Goal: Task Accomplishment & Management: Complete application form

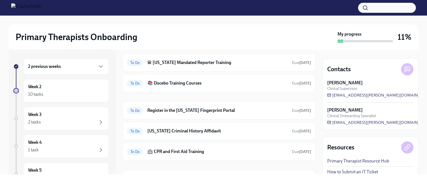
scroll to position [16, 0]
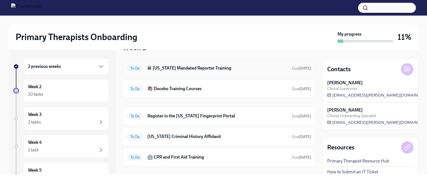
click at [135, 68] on span "To Do" at bounding box center [135, 68] width 16 height 4
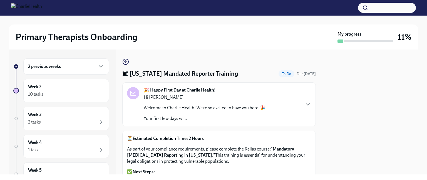
click at [276, 129] on div "🏛 [US_STATE] Mandated Reporter Training To Do Due [DATE] 🎉 Happy First Day at C…" at bounding box center [219, 153] width 194 height 191
click at [303, 172] on p "✅ Next Steps:" at bounding box center [219, 172] width 184 height 6
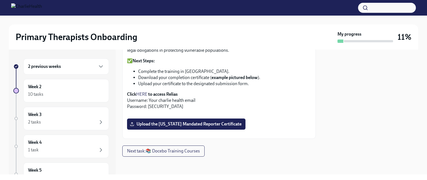
scroll to position [111, 0]
click at [143, 94] on link "HERE" at bounding box center [141, 94] width 11 height 5
click at [211, 127] on span "Upload the [US_STATE] Mandated Reporter Certificate" at bounding box center [186, 124] width 111 height 6
click at [0, 0] on input "Upload the [US_STATE] Mandated Reporter Certificate" at bounding box center [0, 0] width 0 height 0
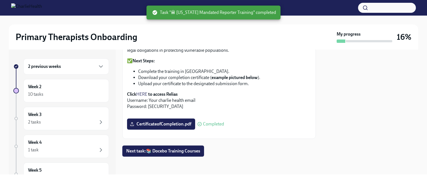
scroll to position [224, 0]
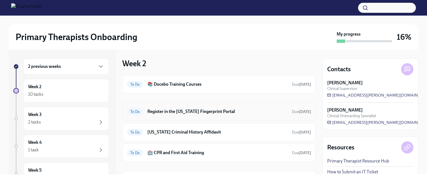
click at [136, 110] on span "To Do" at bounding box center [135, 112] width 16 height 4
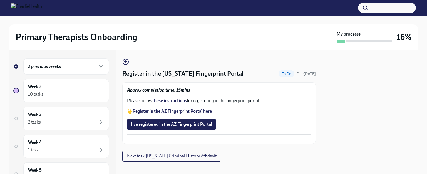
click at [130, 110] on p "🖐️ Register in the AZ Fingerprint Portal here" at bounding box center [219, 111] width 184 height 6
click at [201, 110] on strong "Register in the AZ Fingerprint Portal here" at bounding box center [172, 111] width 79 height 5
click at [167, 99] on strong "these instructions" at bounding box center [169, 100] width 34 height 5
click at [166, 99] on strong "these instructions" at bounding box center [169, 100] width 34 height 5
